Goal: Navigation & Orientation: Find specific page/section

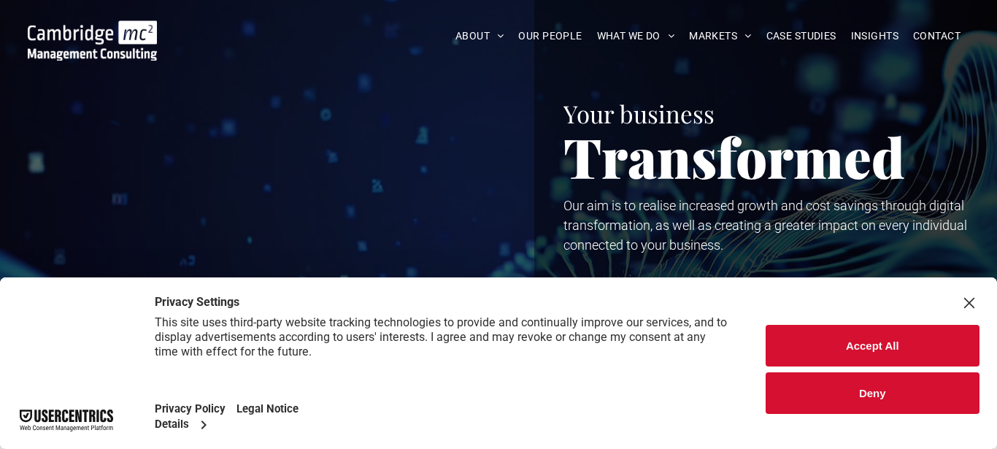
click at [973, 299] on div "Close Layer" at bounding box center [969, 303] width 20 height 20
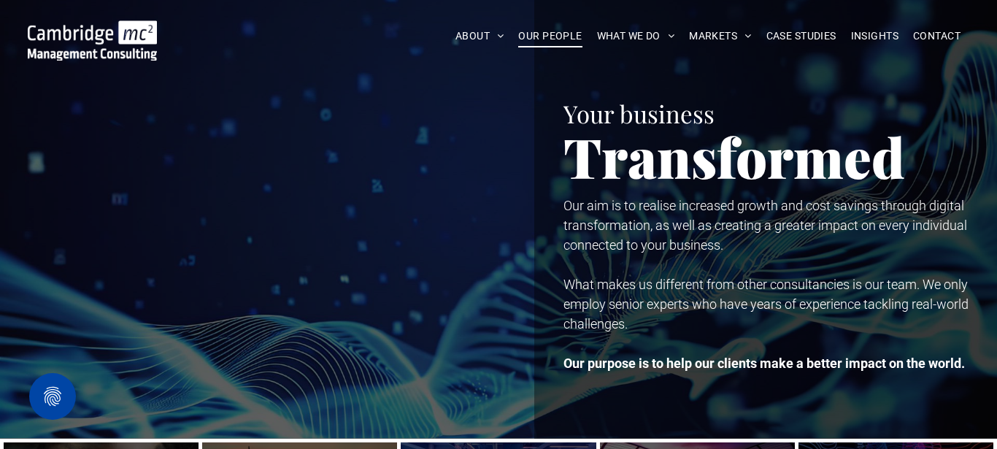
click at [543, 39] on span "OUR PEOPLE" at bounding box center [549, 36] width 63 height 23
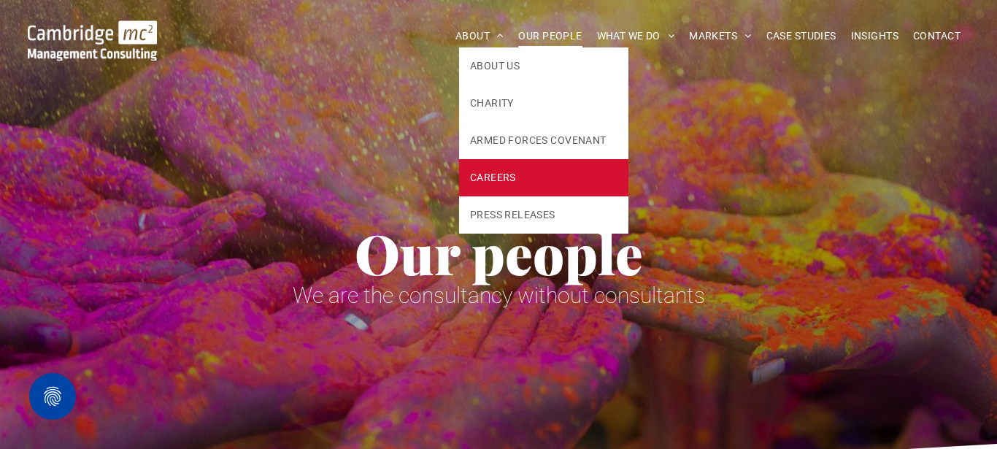
click at [483, 186] on link "CAREERS" at bounding box center [543, 177] width 169 height 37
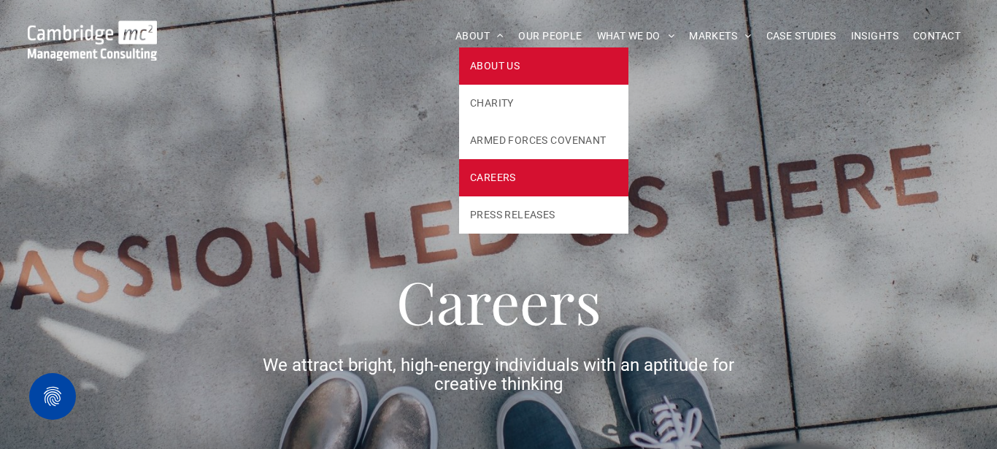
click at [471, 66] on span "ABOUT US" at bounding box center [495, 65] width 50 height 15
